Goal: Task Accomplishment & Management: Manage account settings

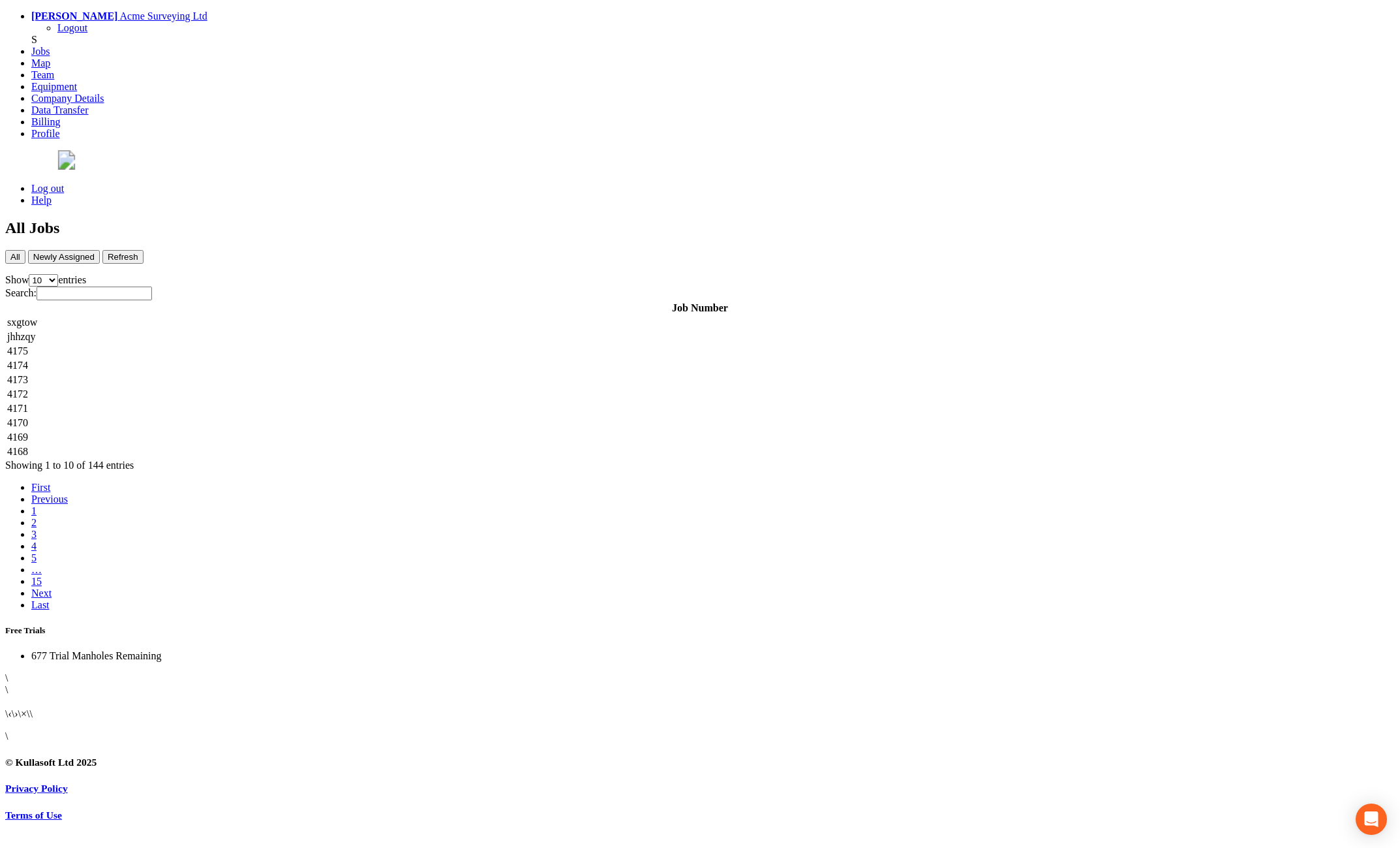
click at [289, 345] on td "4175" at bounding box center [700, 351] width 1387 height 13
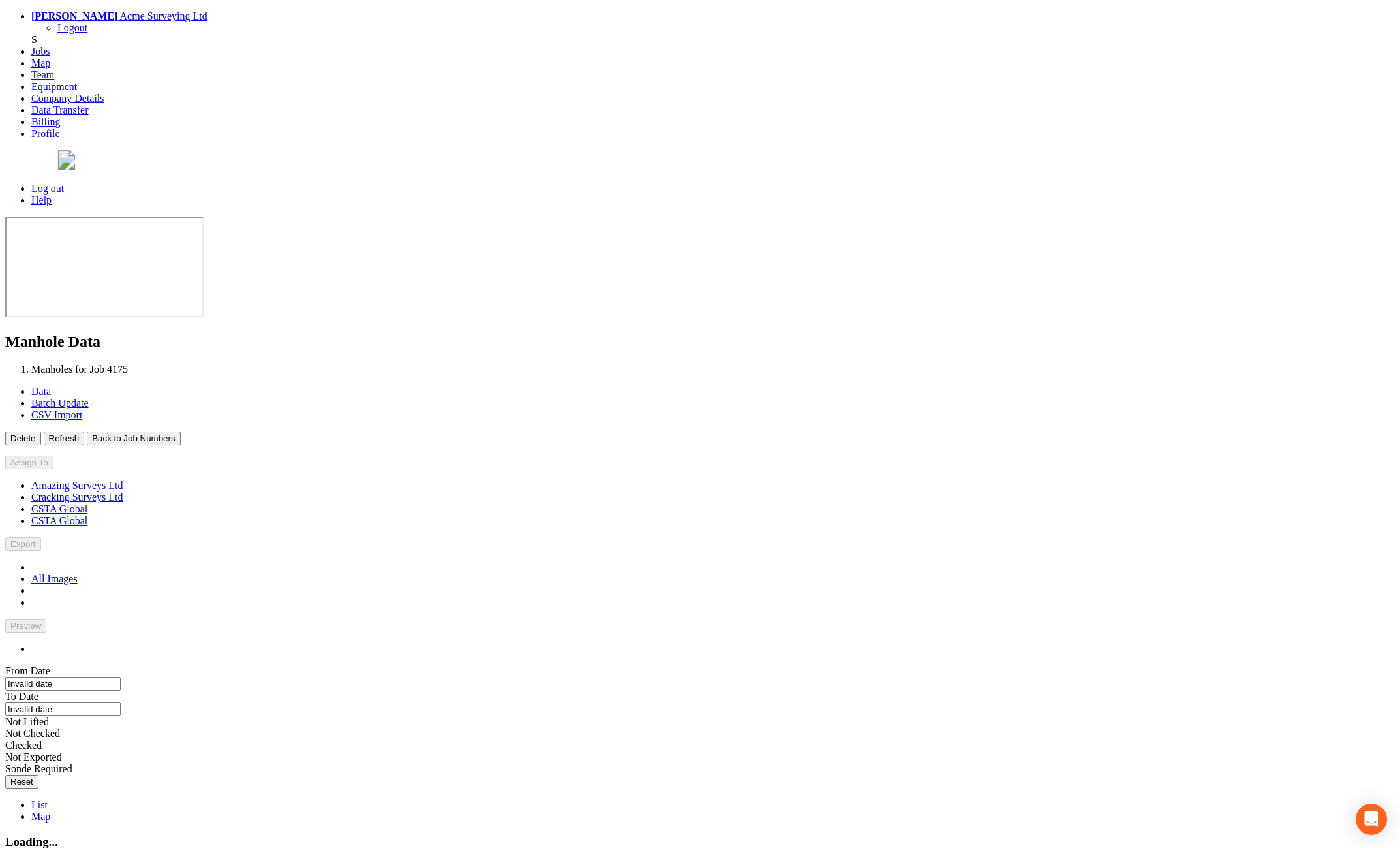
type input "[DATE]"
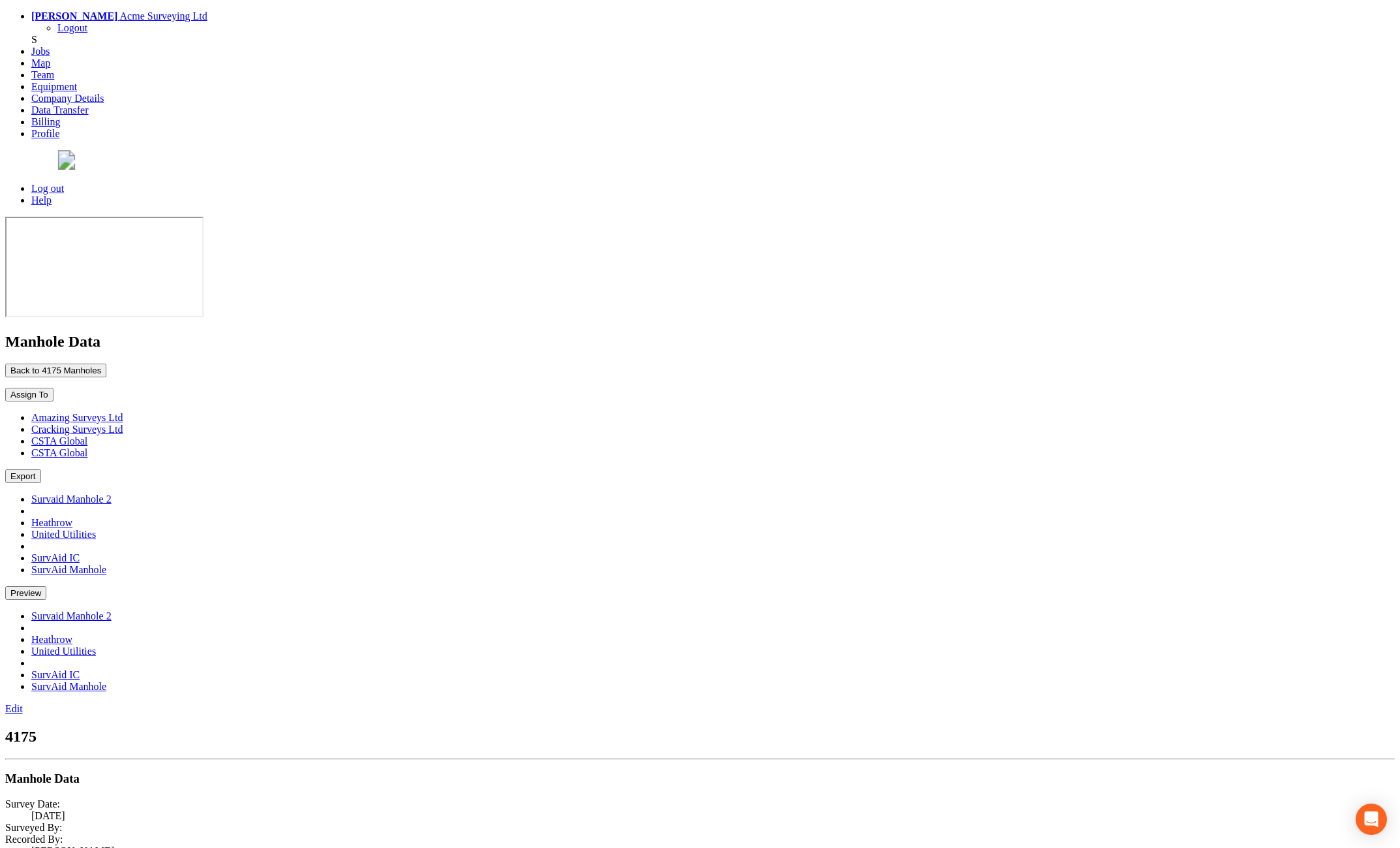
drag, startPoint x: 262, startPoint y: 124, endPoint x: 275, endPoint y: 130, distance: 14.3
click at [106, 363] on button "Back to 4175 Manholes" at bounding box center [55, 370] width 101 height 14
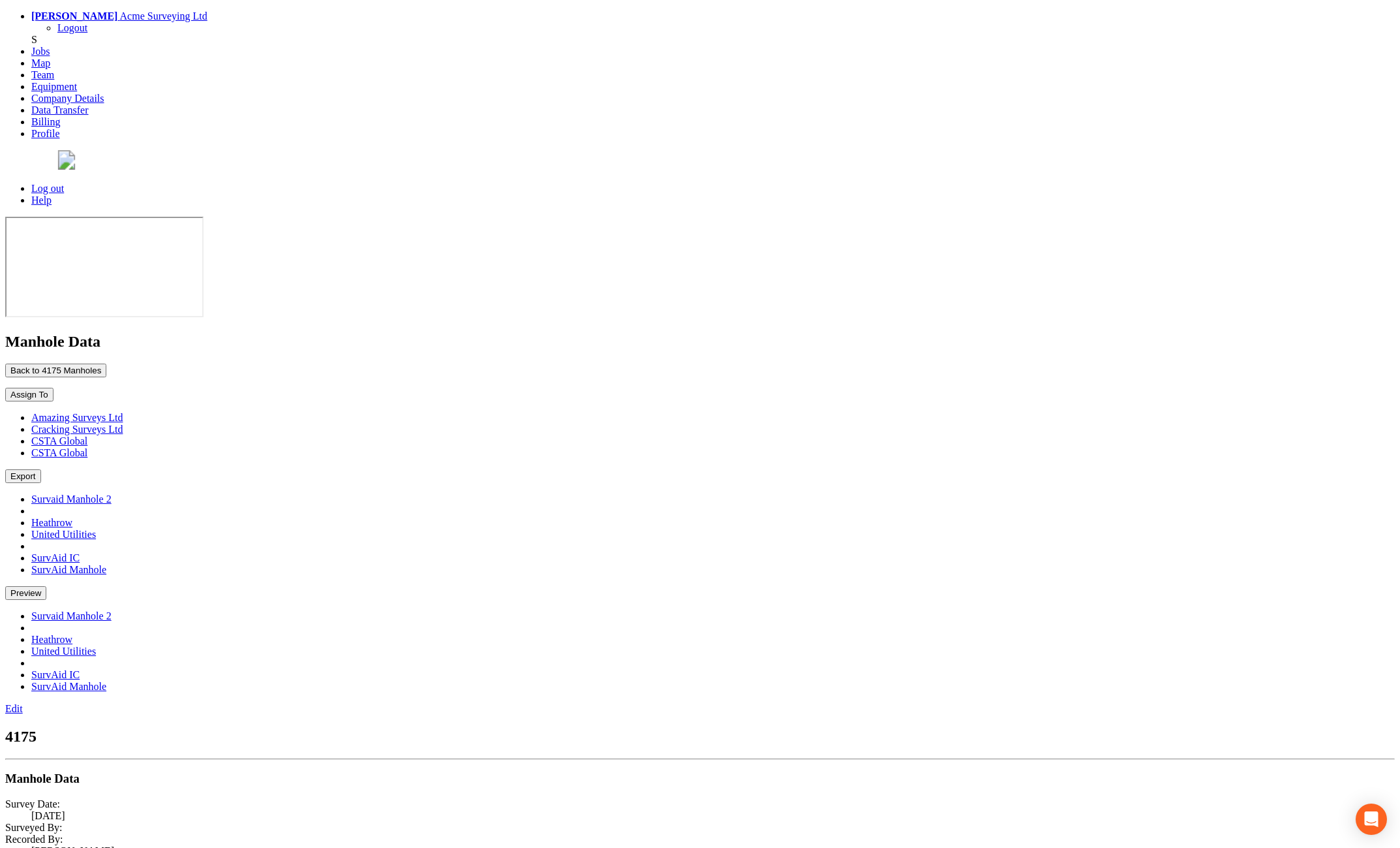
click at [106, 363] on button "Back to 4175 Manholes" at bounding box center [55, 370] width 101 height 14
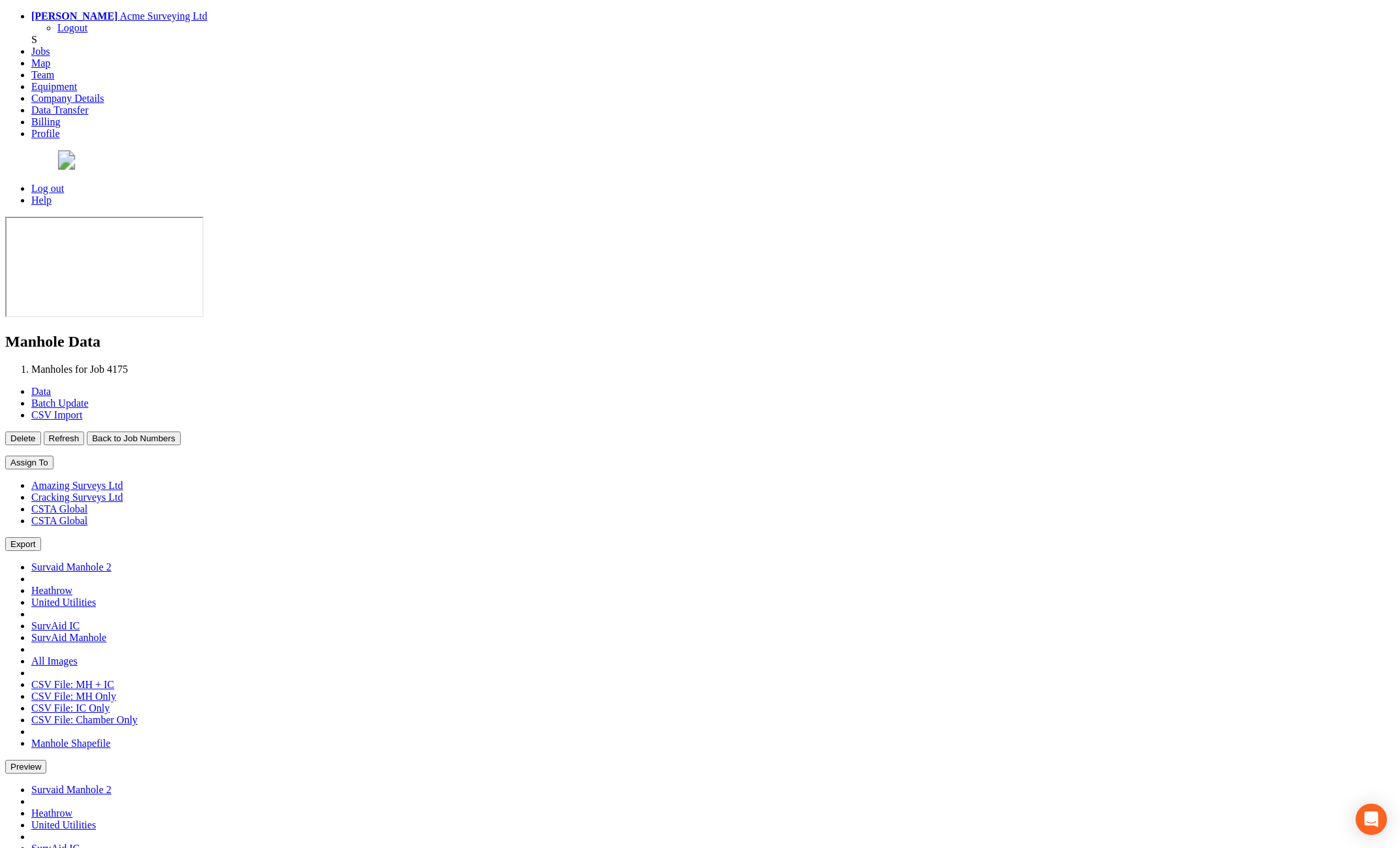
click at [180, 431] on button "Back to Job Numbers" at bounding box center [134, 438] width 94 height 14
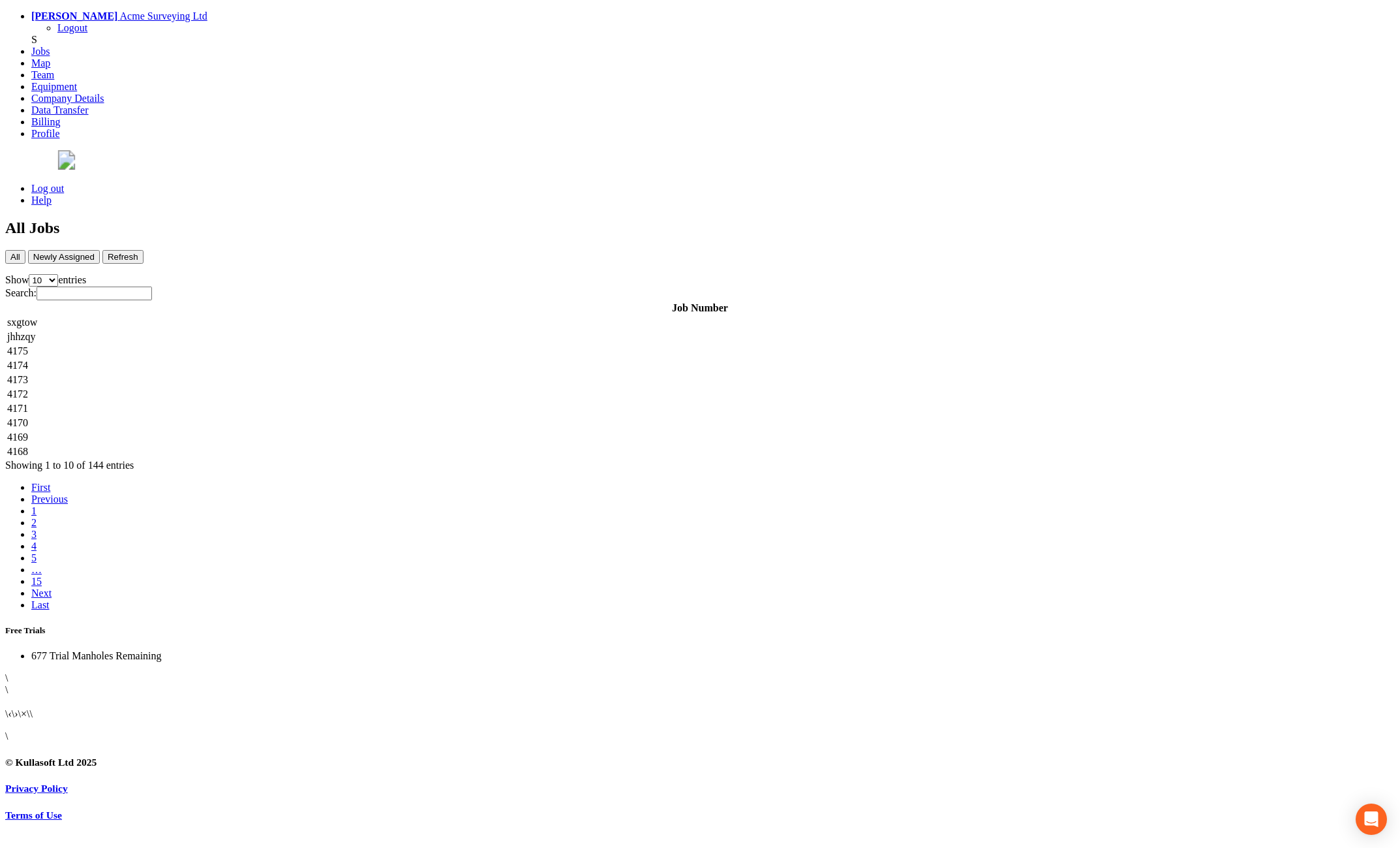
click at [299, 388] on td "4172" at bounding box center [700, 394] width 1387 height 13
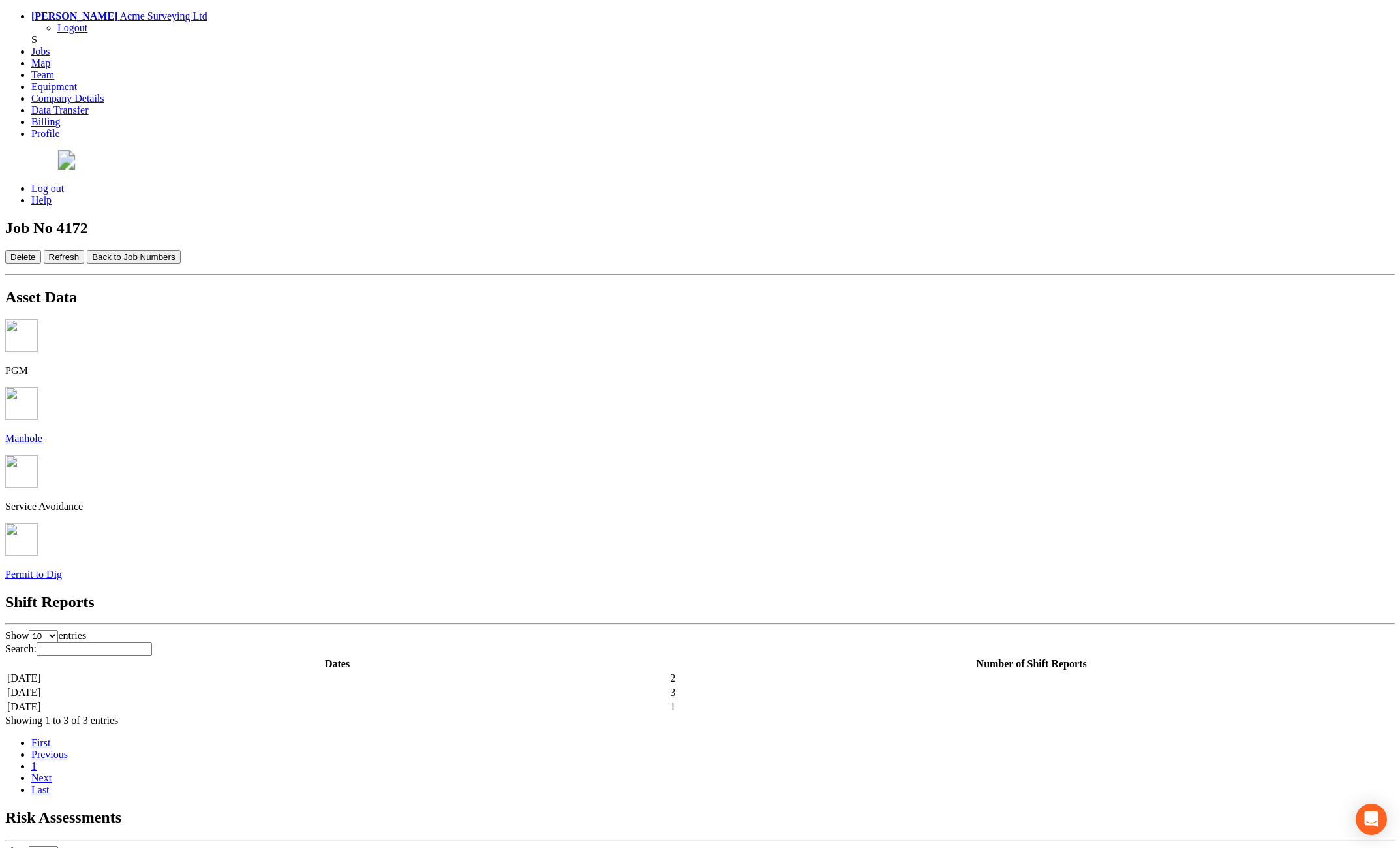
click at [38, 387] on img at bounding box center [21, 403] width 32 height 32
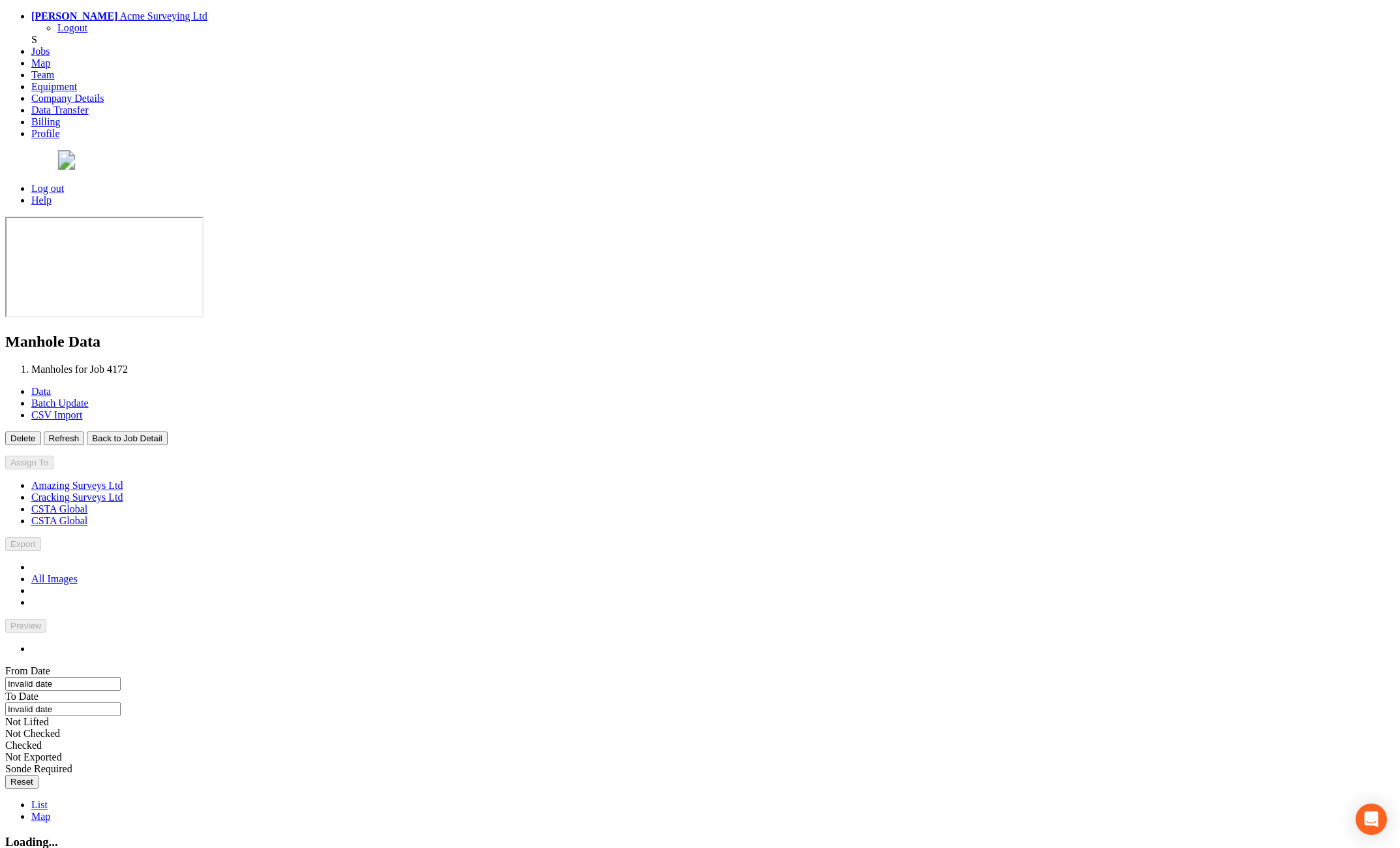
type input "[DATE]"
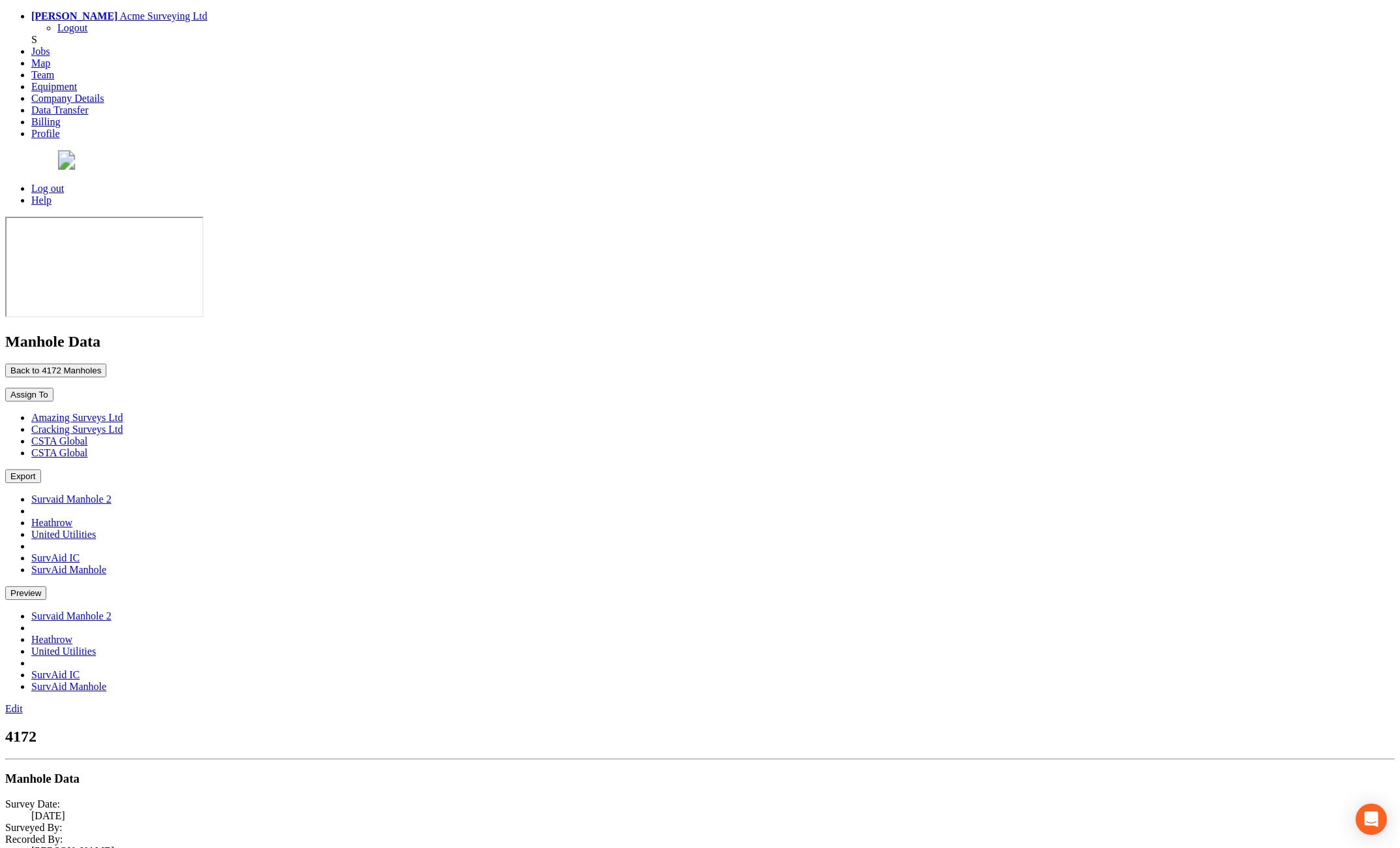
click at [23, 703] on link "Edit" at bounding box center [14, 708] width 18 height 11
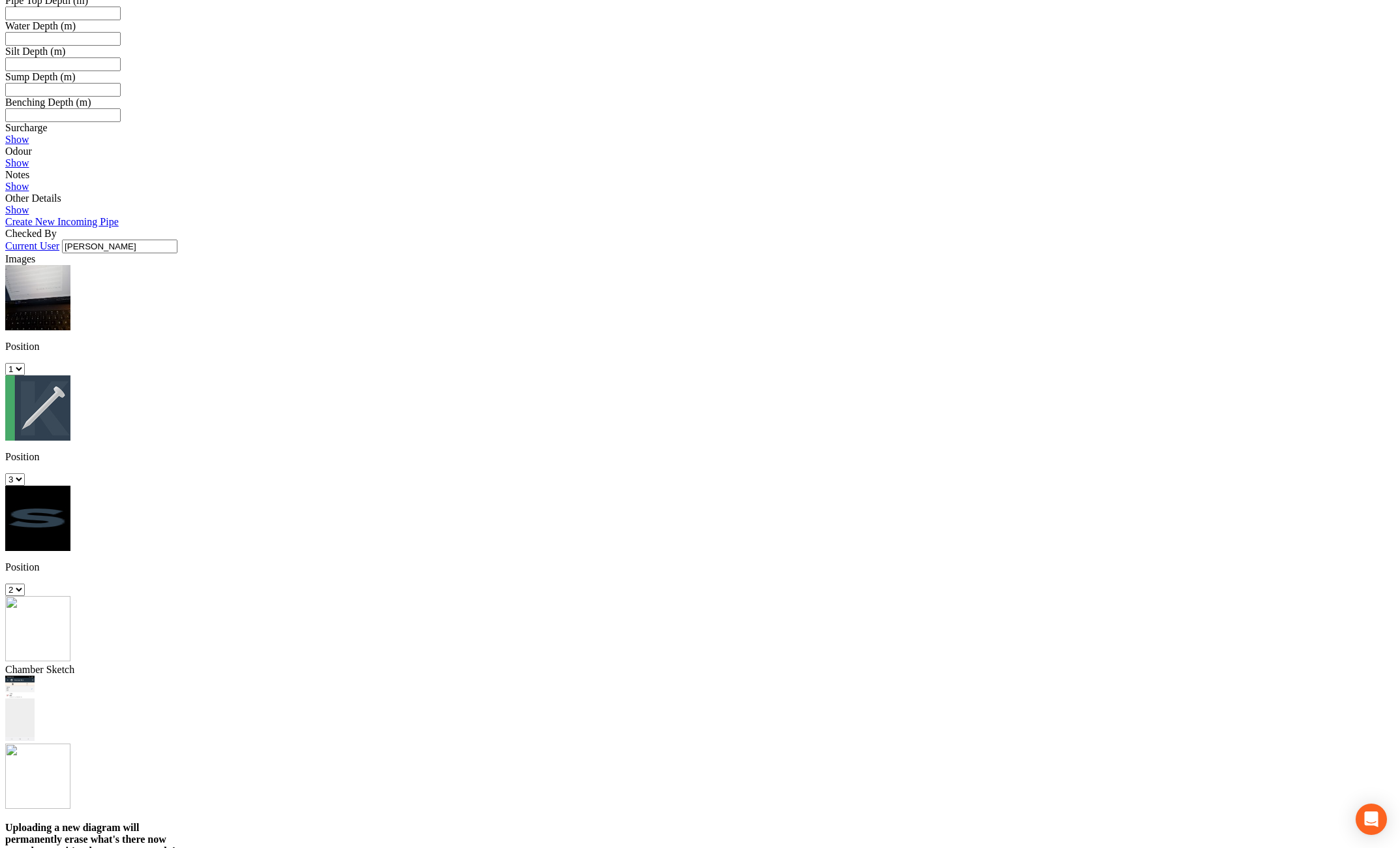
scroll to position [1990, 0]
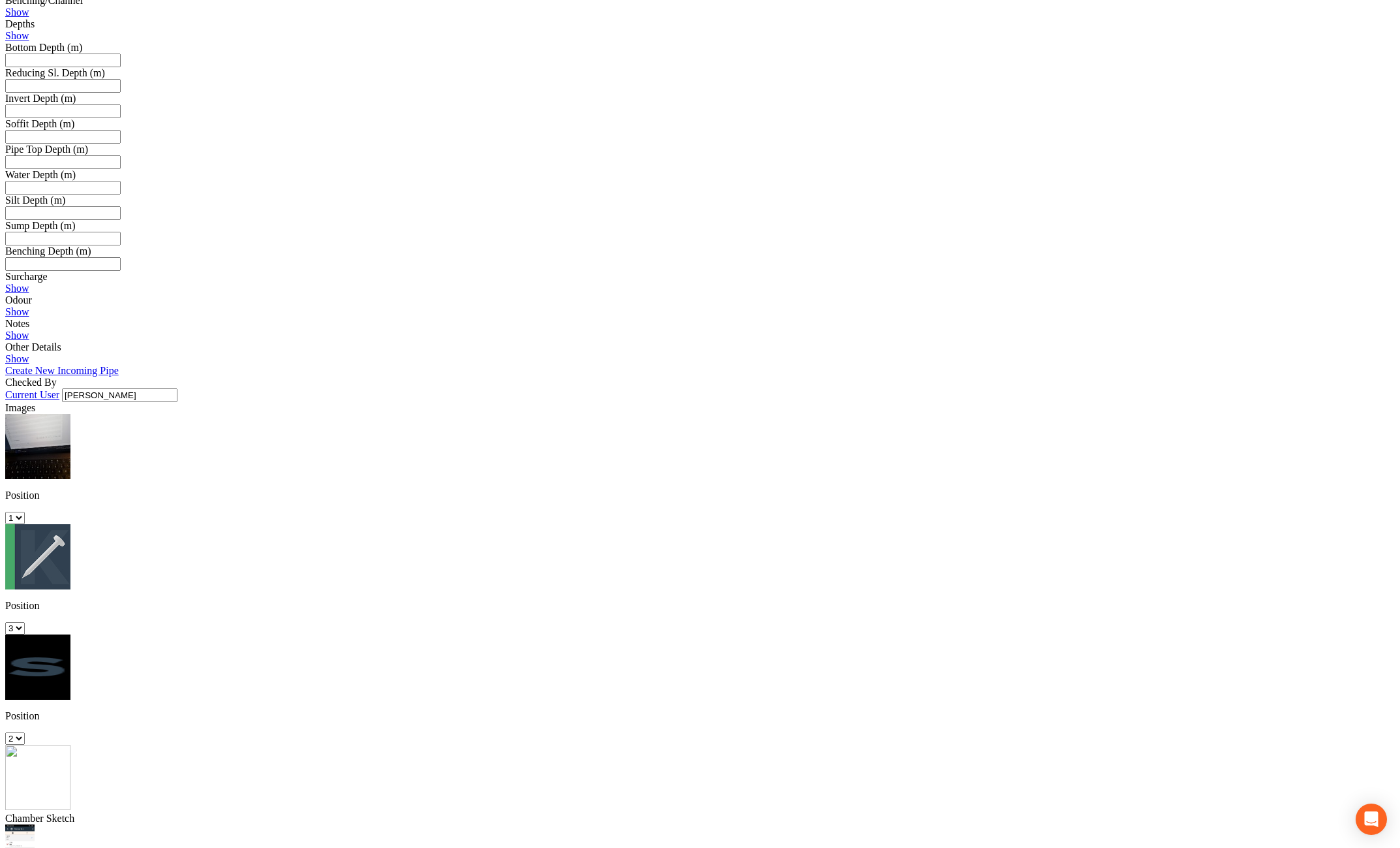
click at [71, 744] on img at bounding box center [38, 777] width 65 height 65
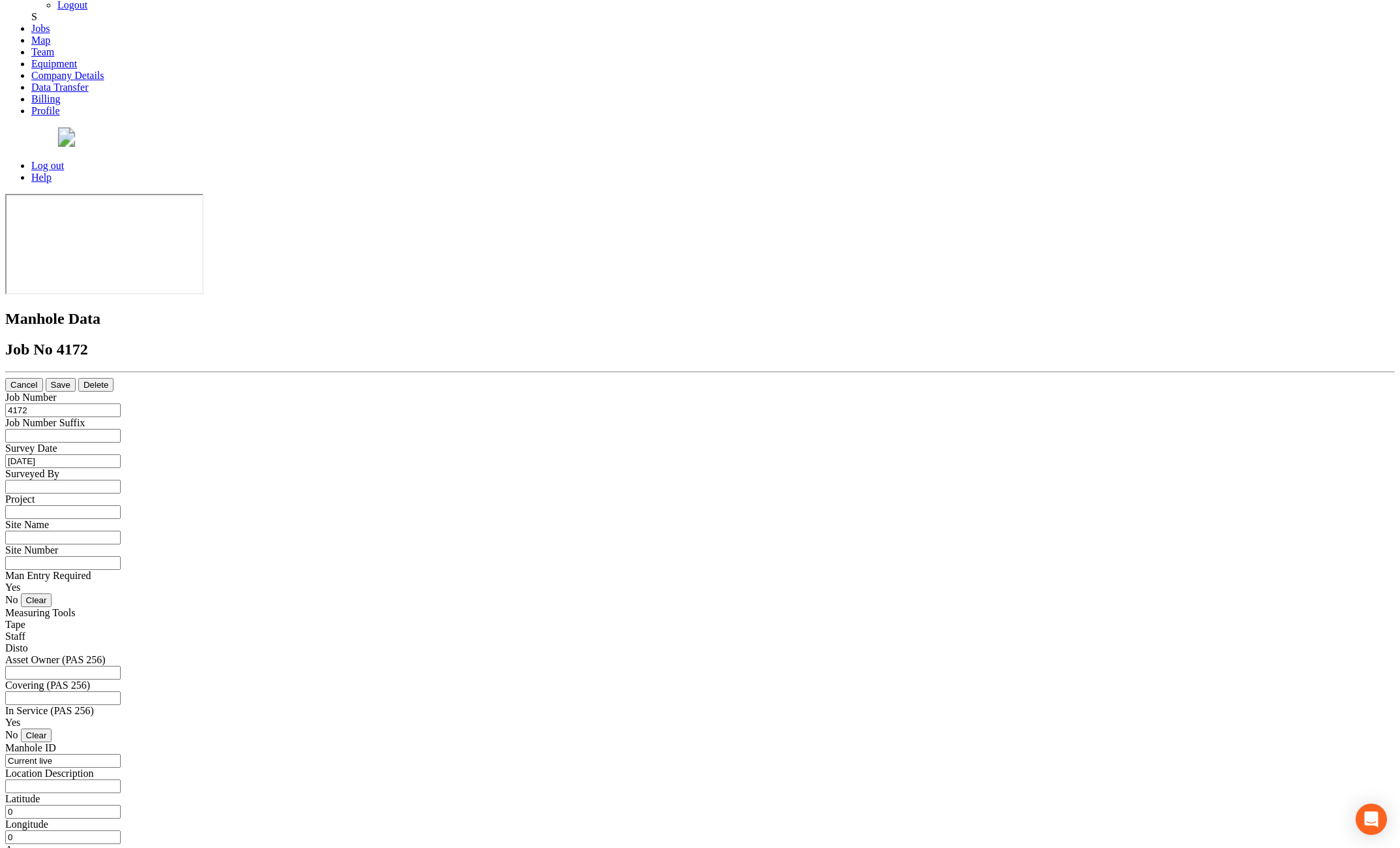
scroll to position [0, 0]
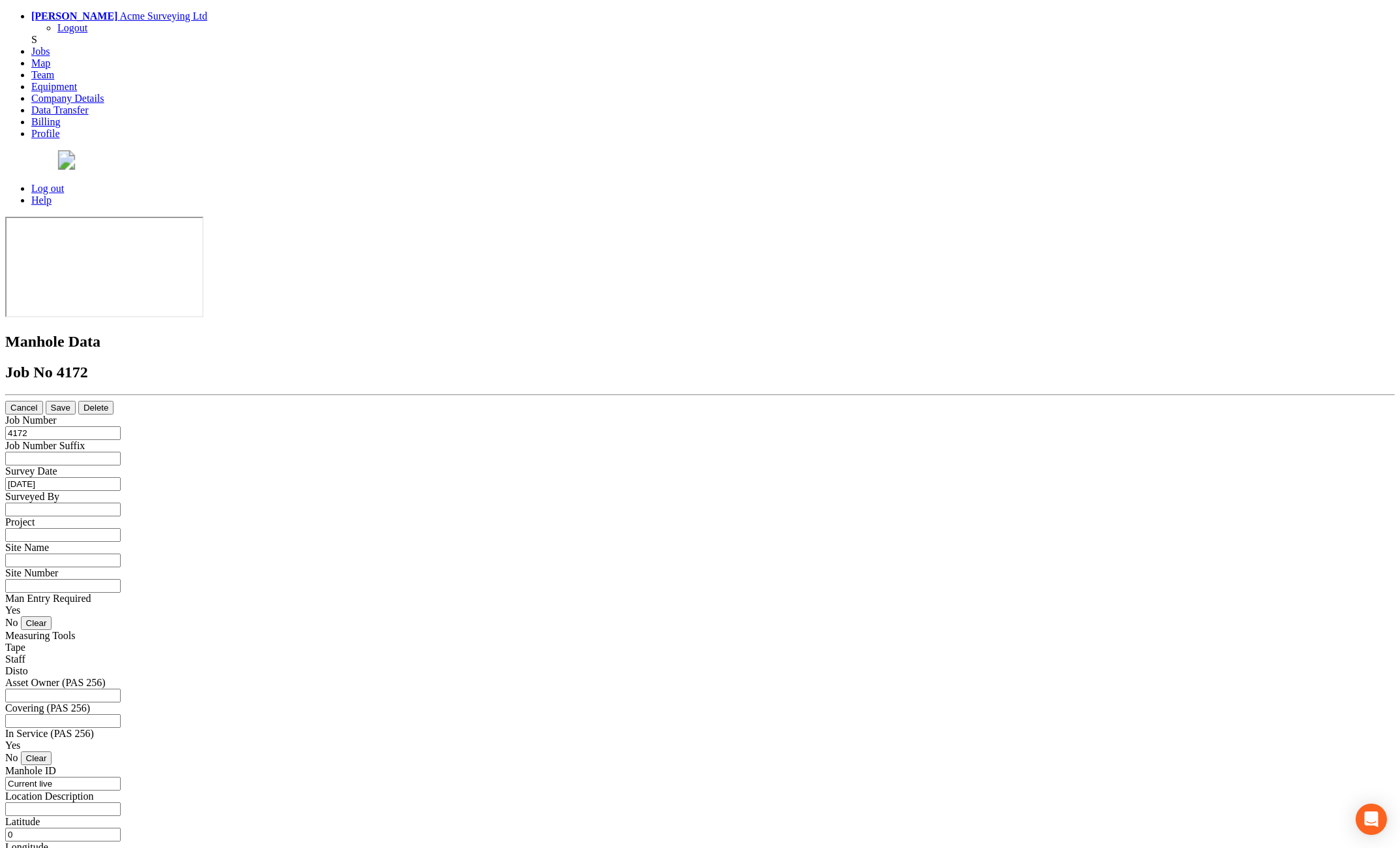
click at [43, 401] on button "Cancel" at bounding box center [24, 408] width 38 height 14
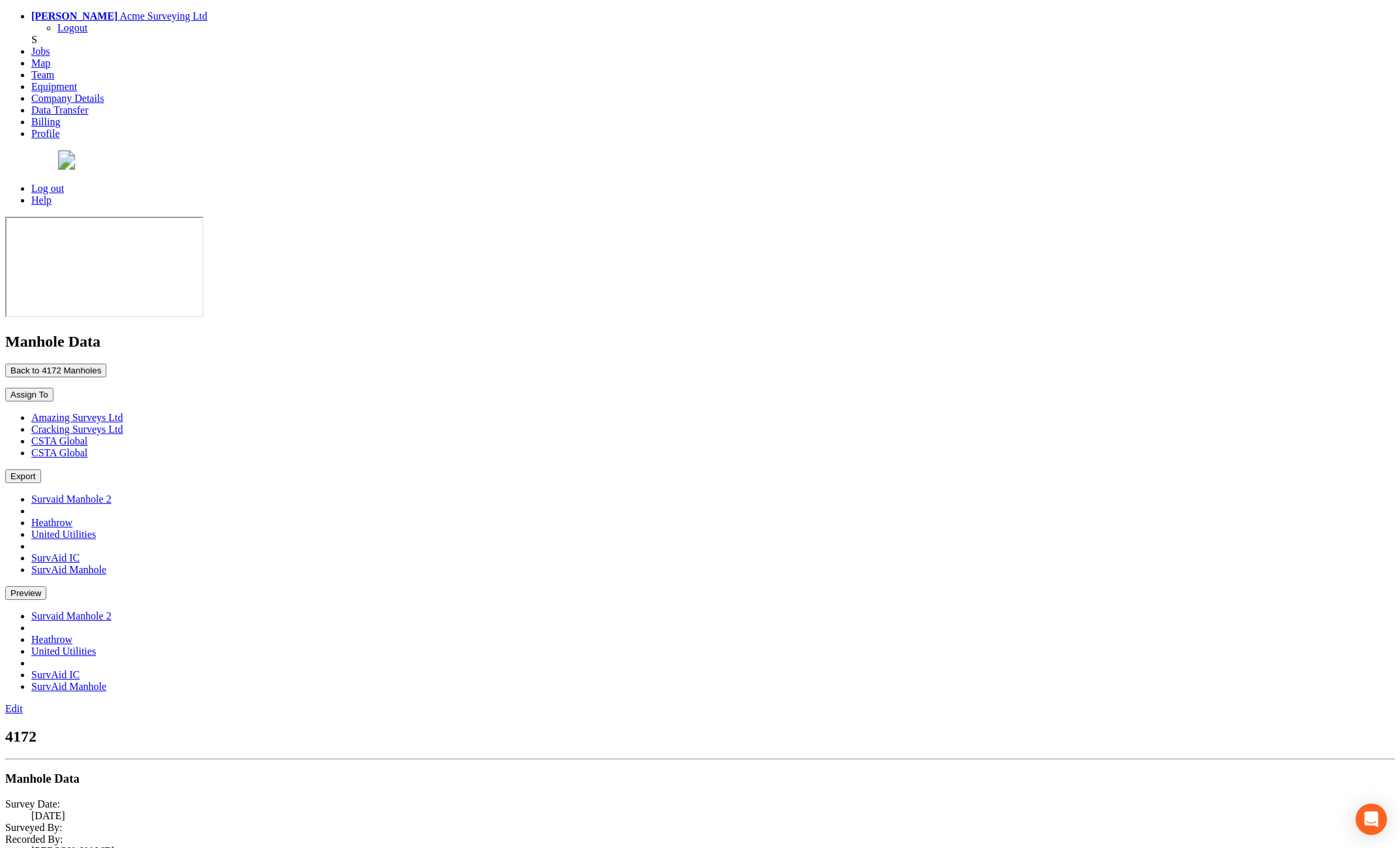
click at [106, 363] on button "Back to 4172 Manholes" at bounding box center [55, 370] width 101 height 14
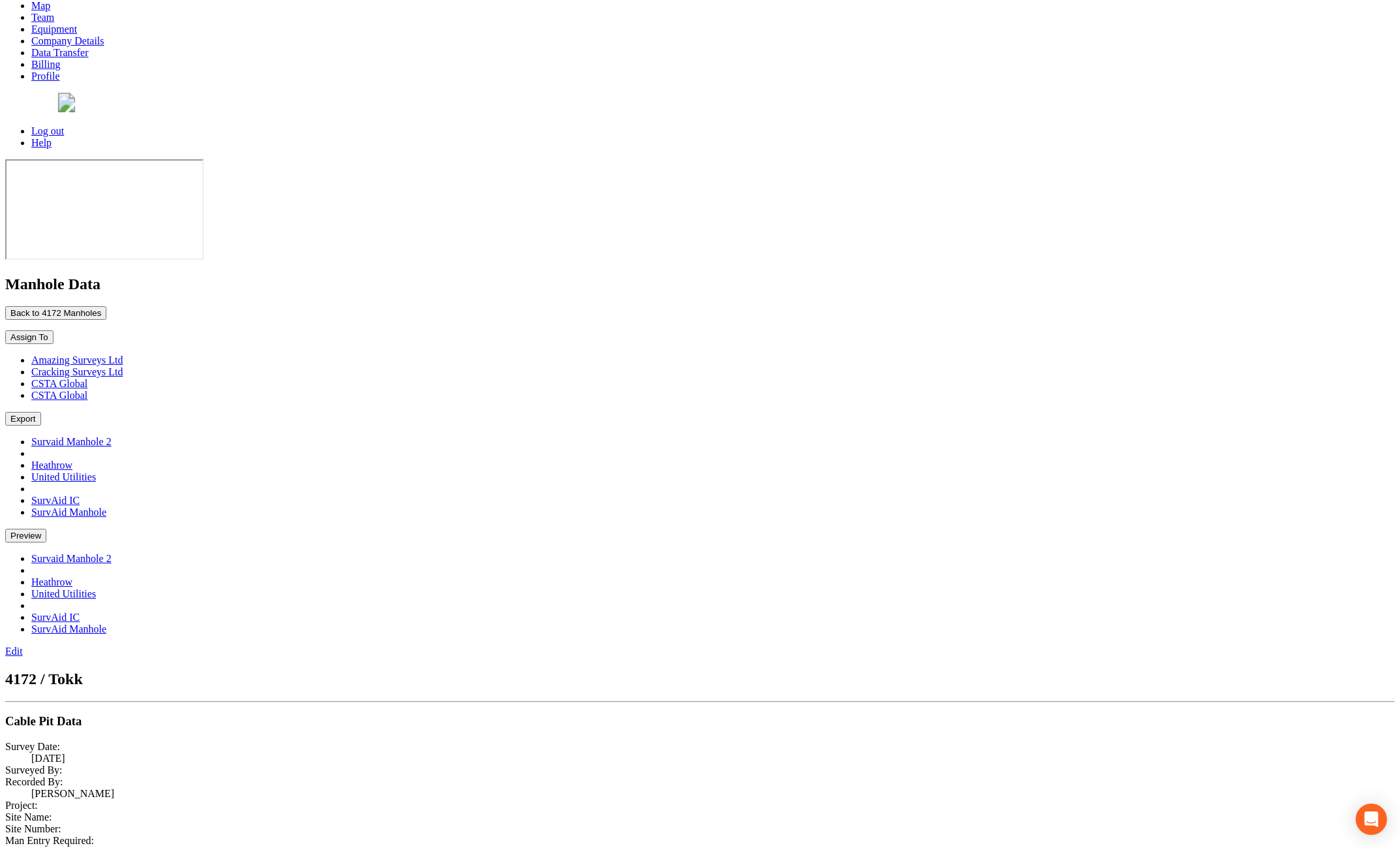
scroll to position [54, 0]
click at [106, 309] on button "Back to 4172 Manholes" at bounding box center [55, 316] width 101 height 14
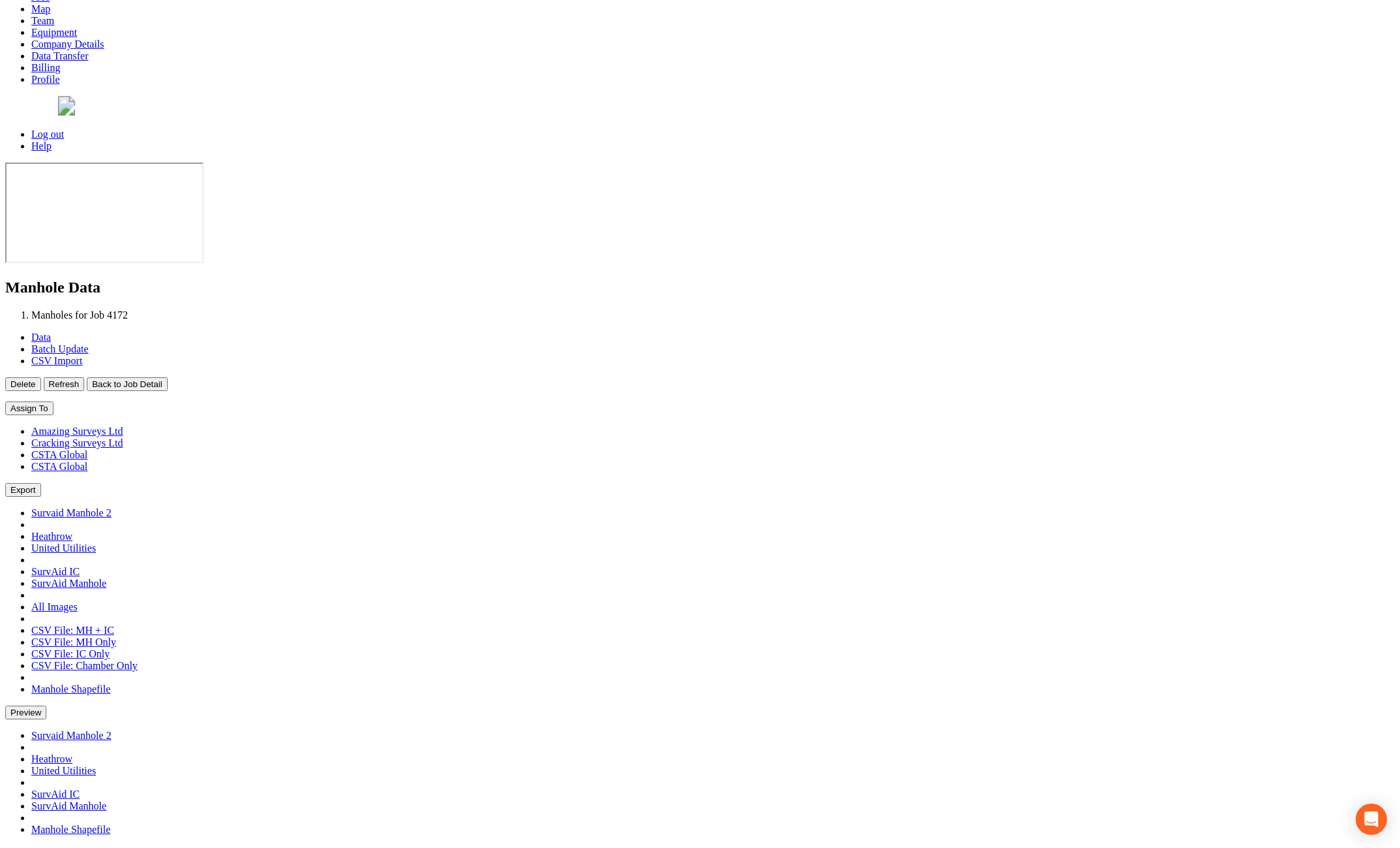
scroll to position [0, 0]
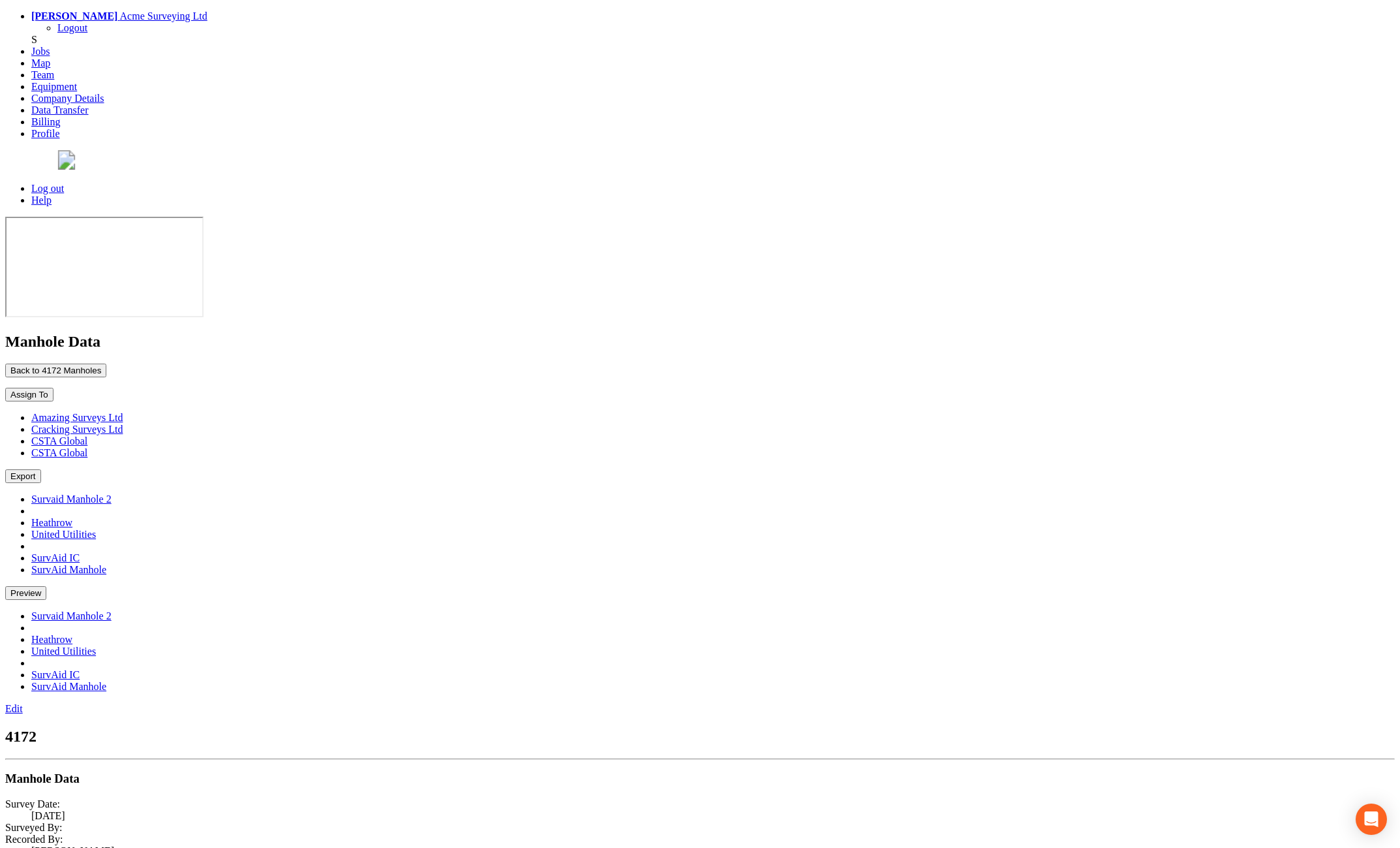
click at [106, 363] on button "Back to 4172 Manholes" at bounding box center [55, 370] width 101 height 14
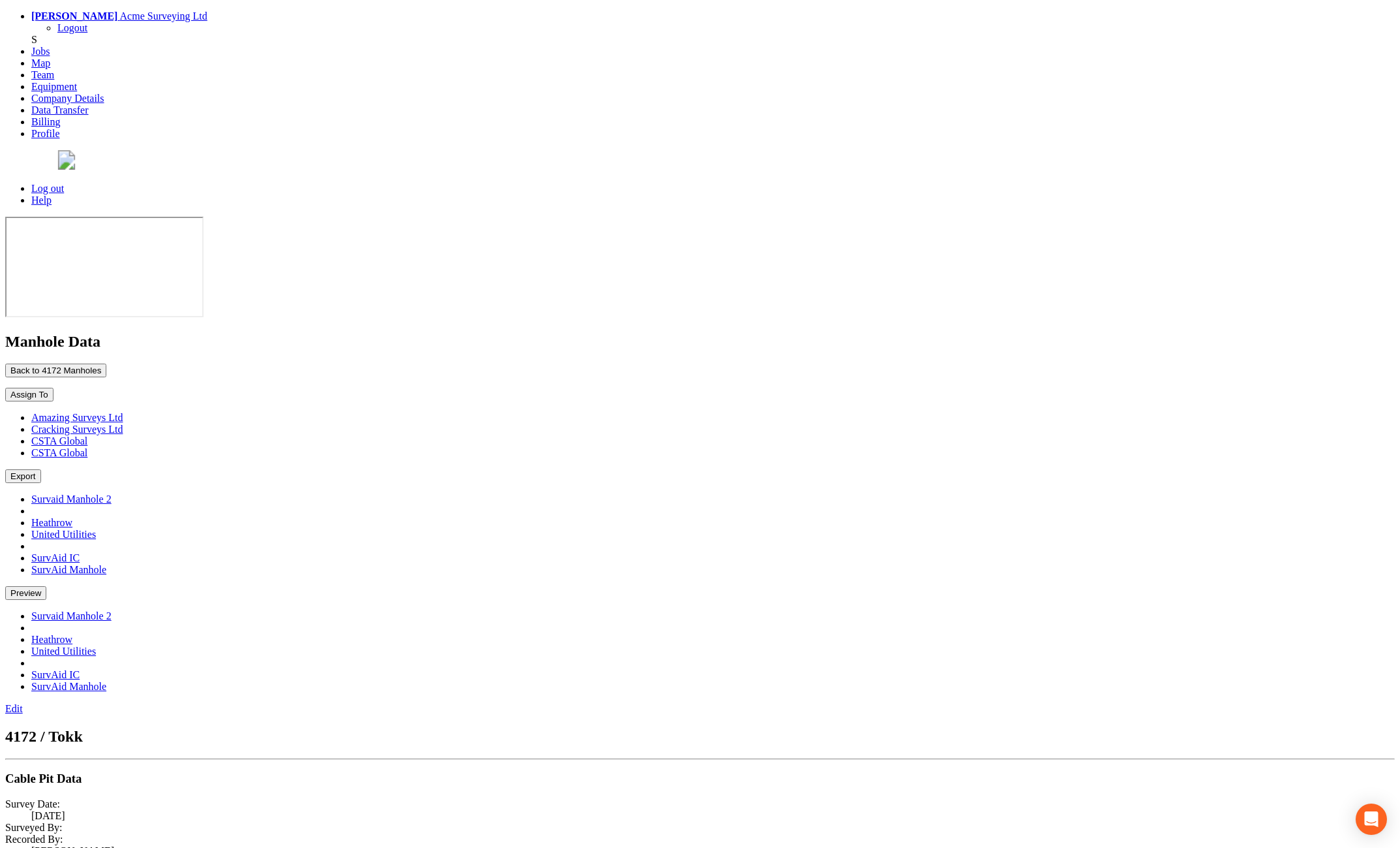
click at [23, 703] on link "Edit" at bounding box center [14, 708] width 18 height 11
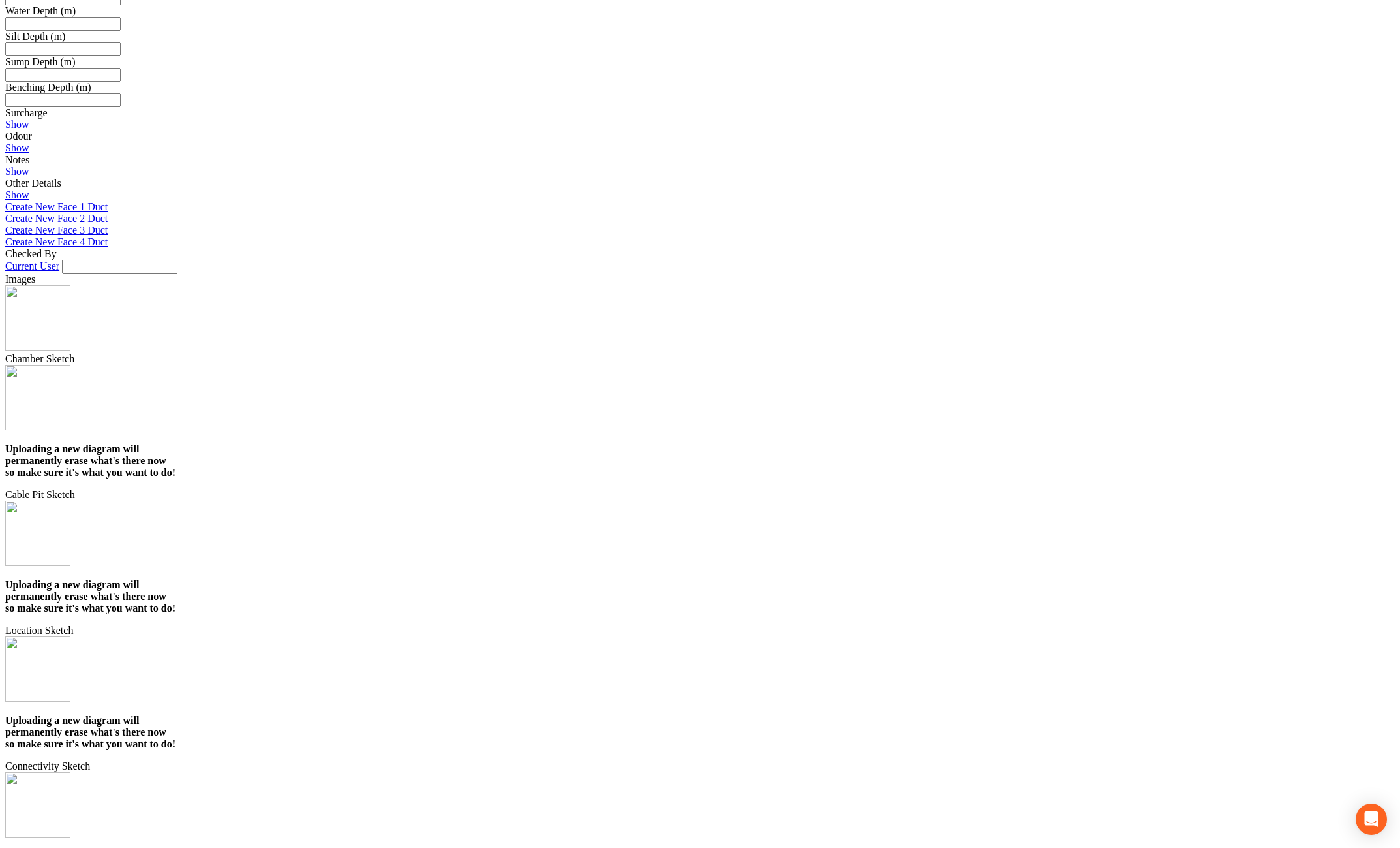
scroll to position [2200, 0]
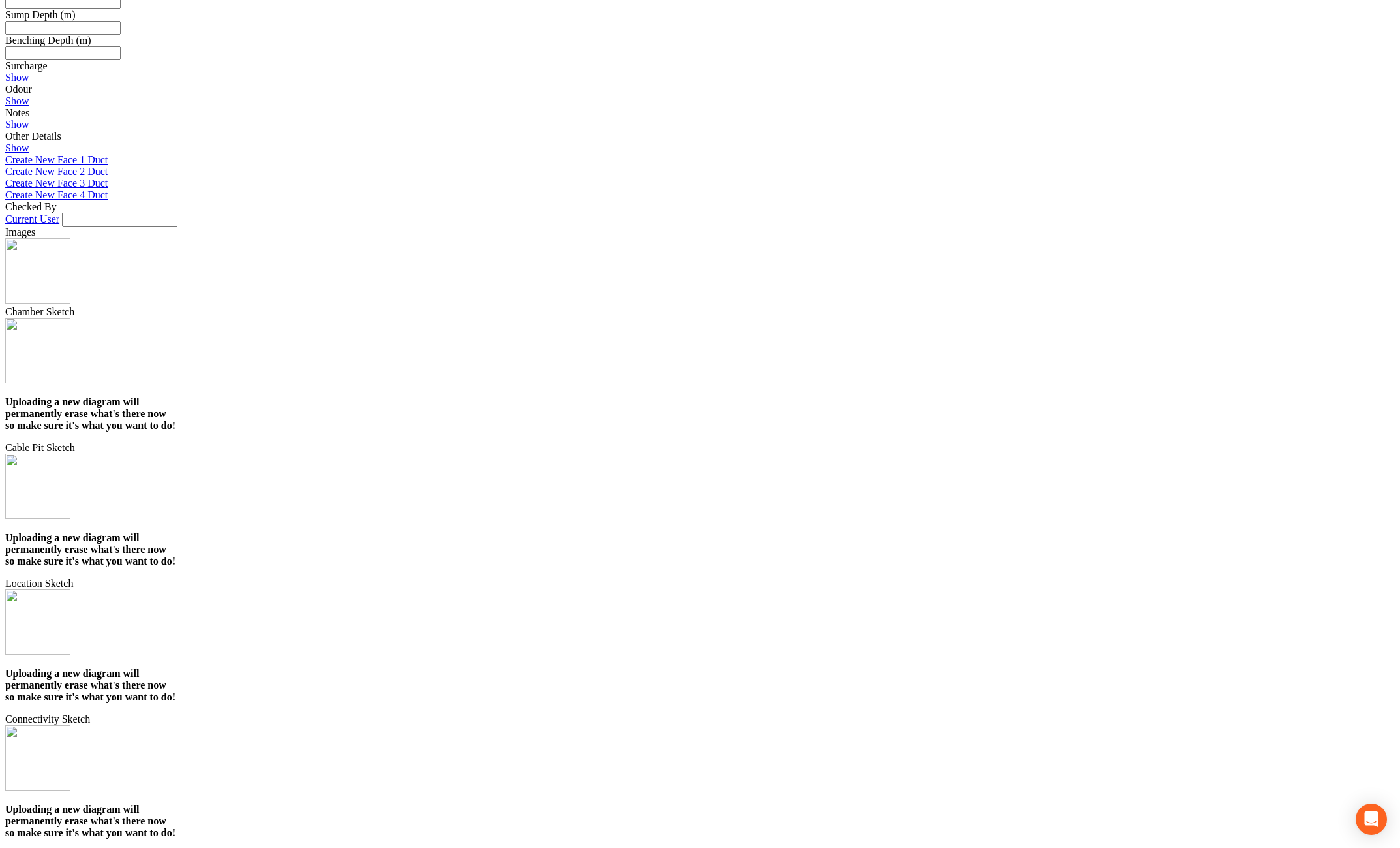
click at [71, 260] on img at bounding box center [38, 270] width 65 height 65
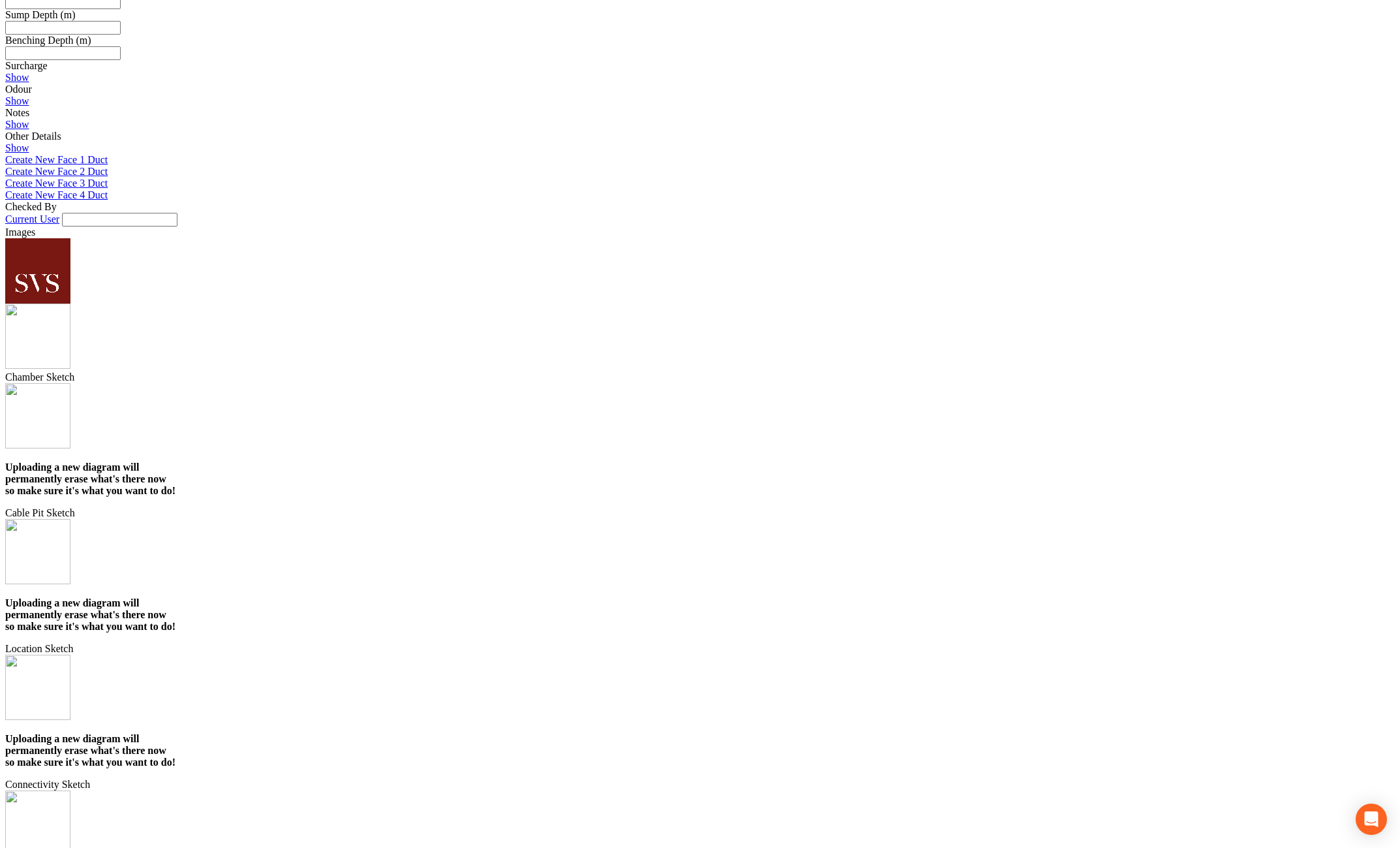
click at [71, 303] on img at bounding box center [38, 336] width 65 height 65
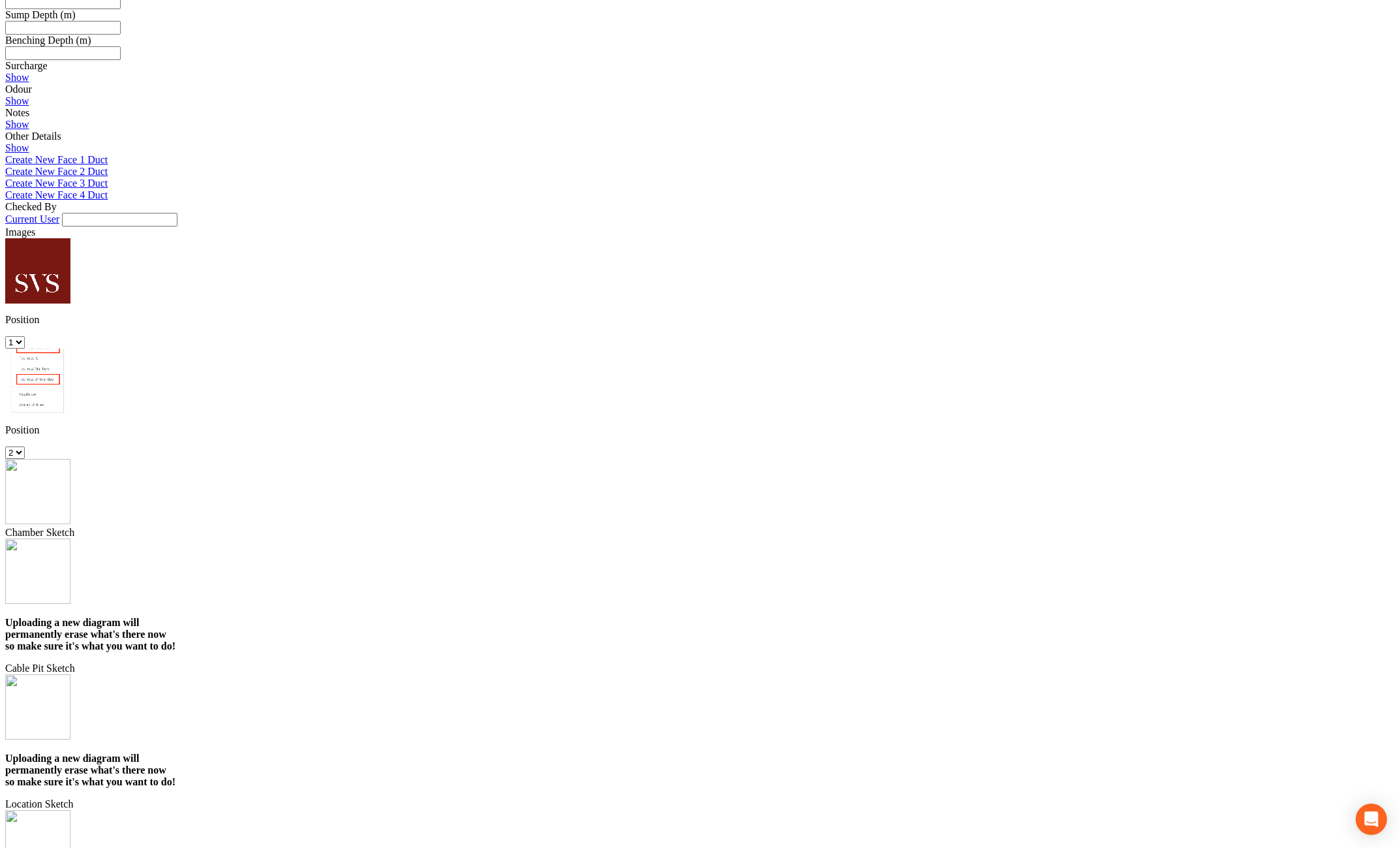
click at [71, 459] on img at bounding box center [38, 491] width 65 height 65
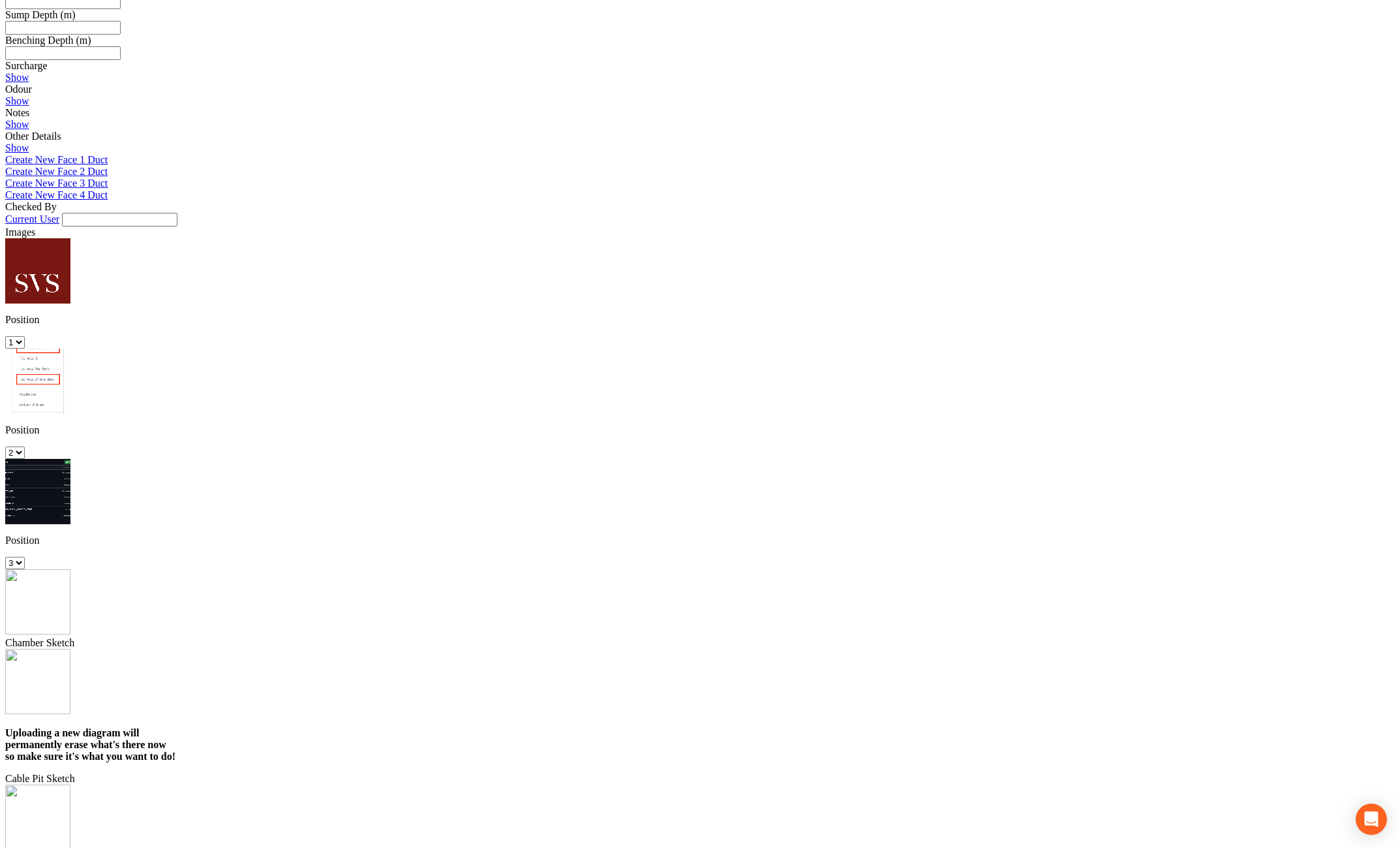
click at [71, 569] on img at bounding box center [38, 601] width 65 height 65
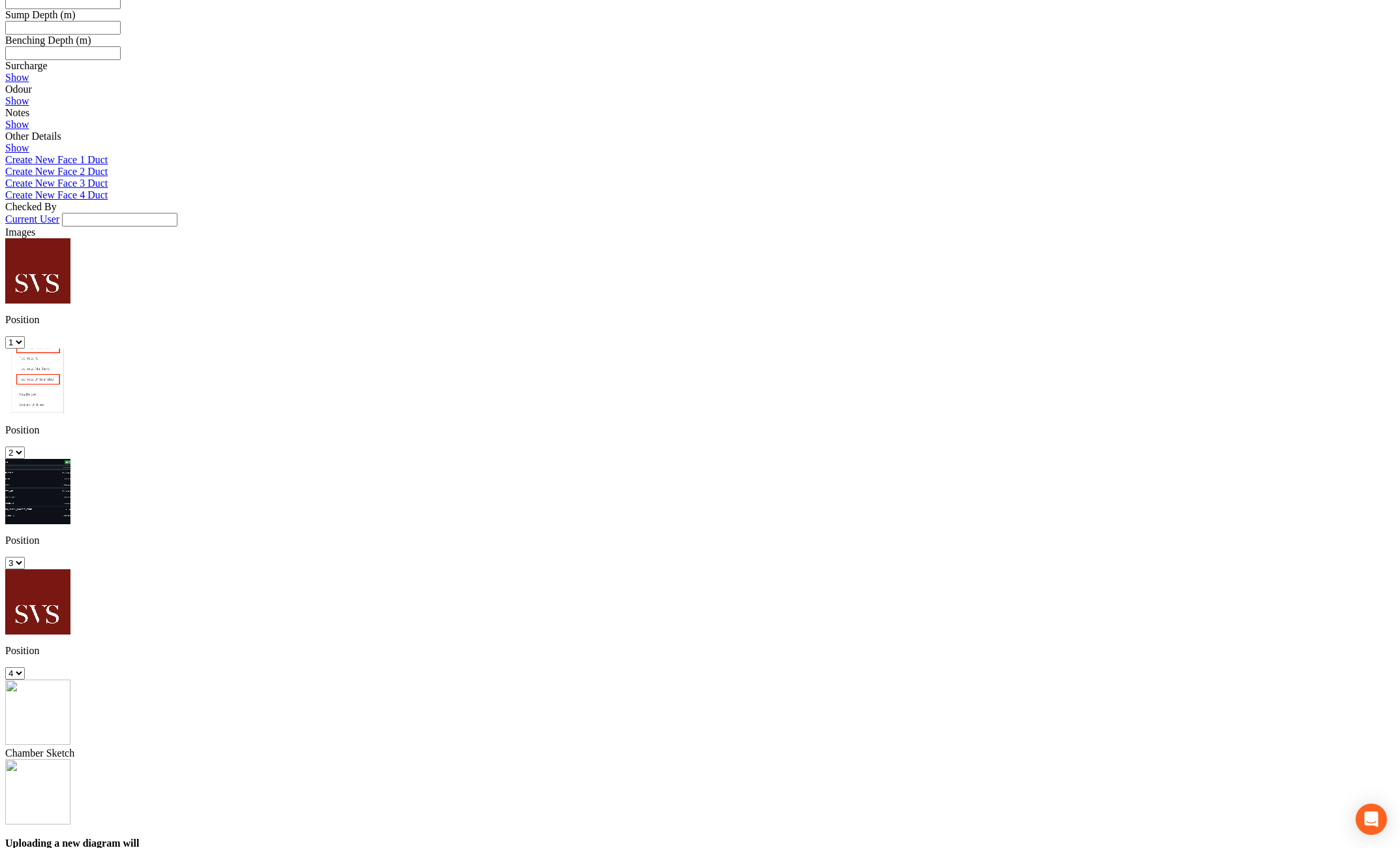
click at [71, 679] on img at bounding box center [38, 712] width 65 height 65
